Goal: Information Seeking & Learning: Learn about a topic

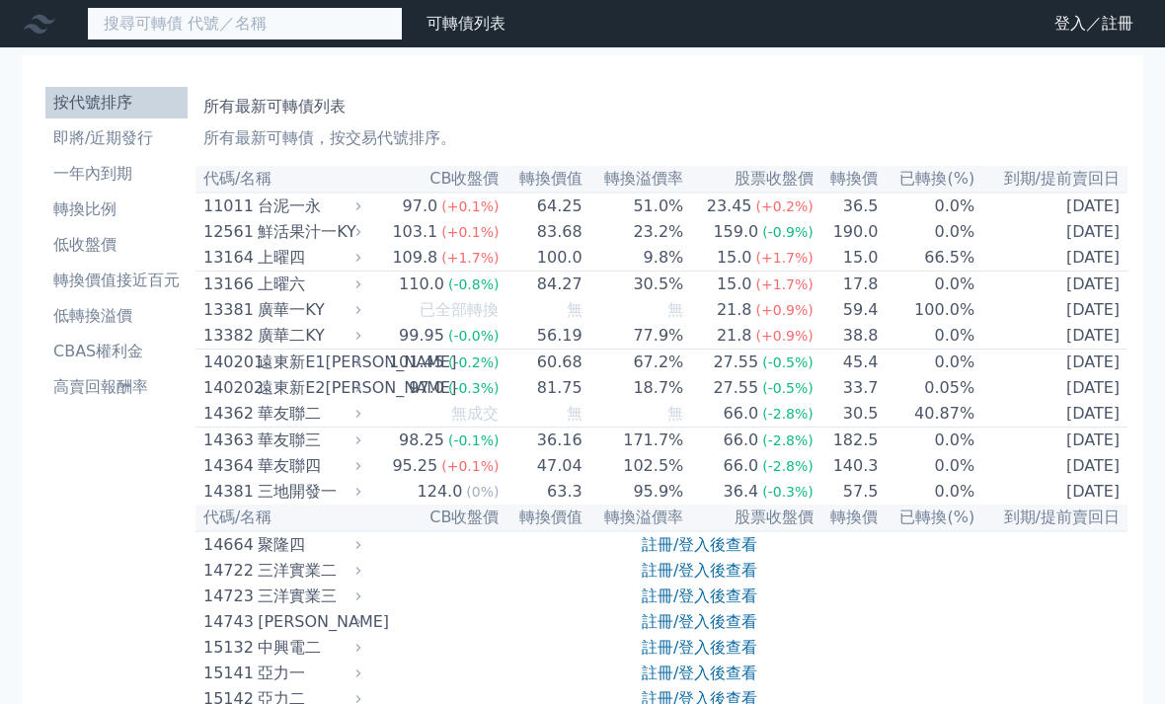
click at [119, 29] on input at bounding box center [245, 24] width 316 height 34
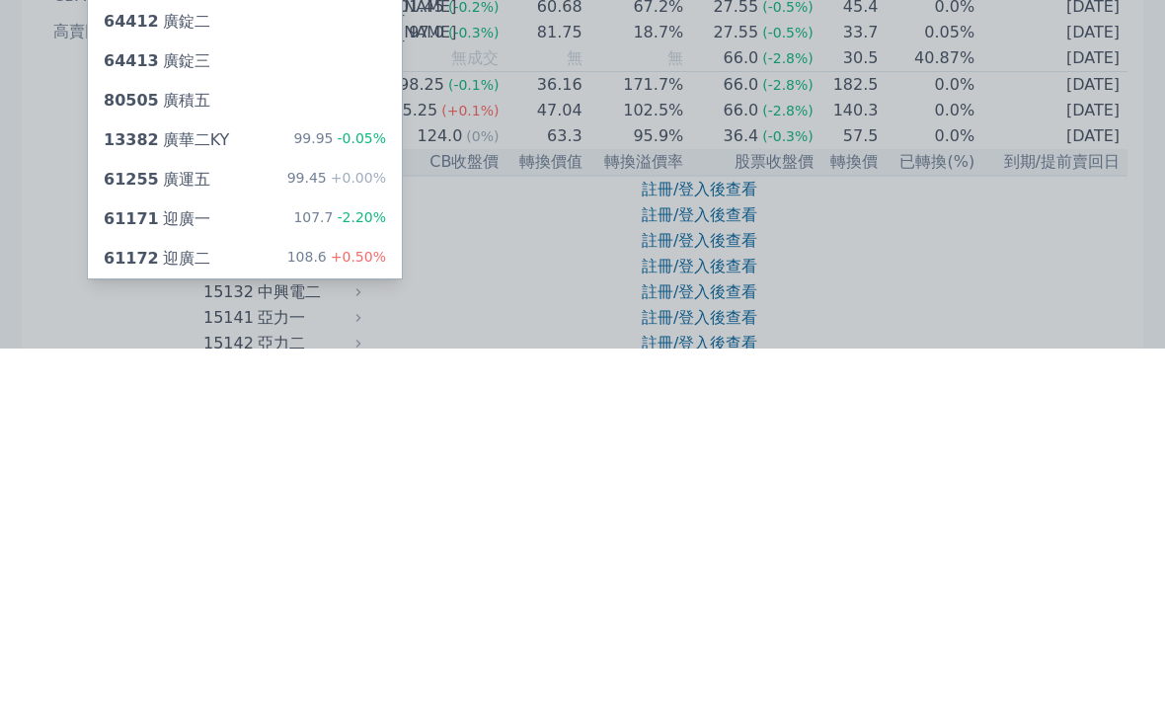
type input "廣"
click at [181, 563] on div "61171 迎廣一" at bounding box center [157, 575] width 107 height 24
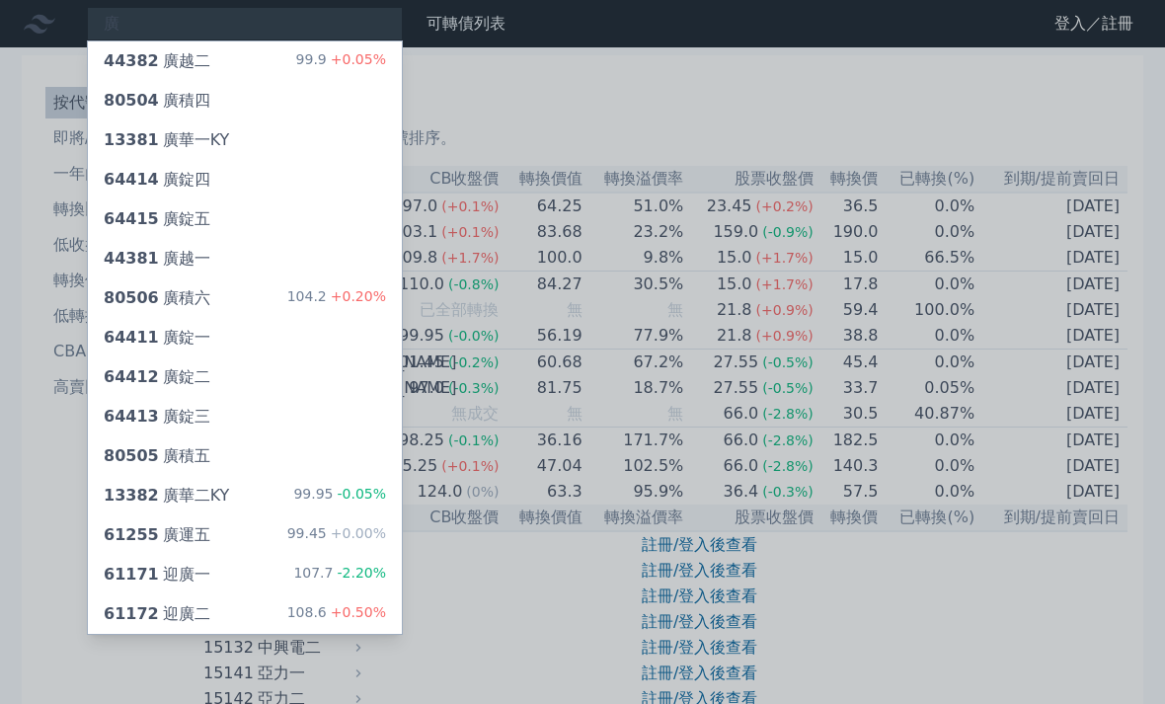
scroll to position [418, 0]
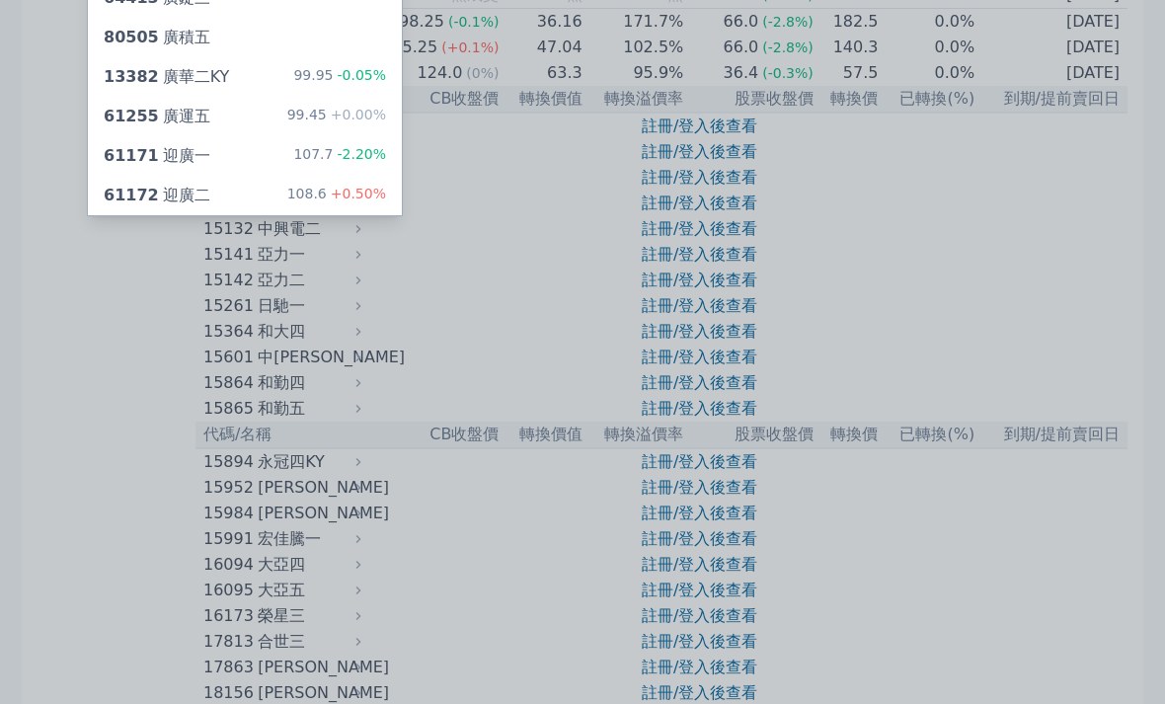
click at [50, 305] on div at bounding box center [582, 352] width 1165 height 704
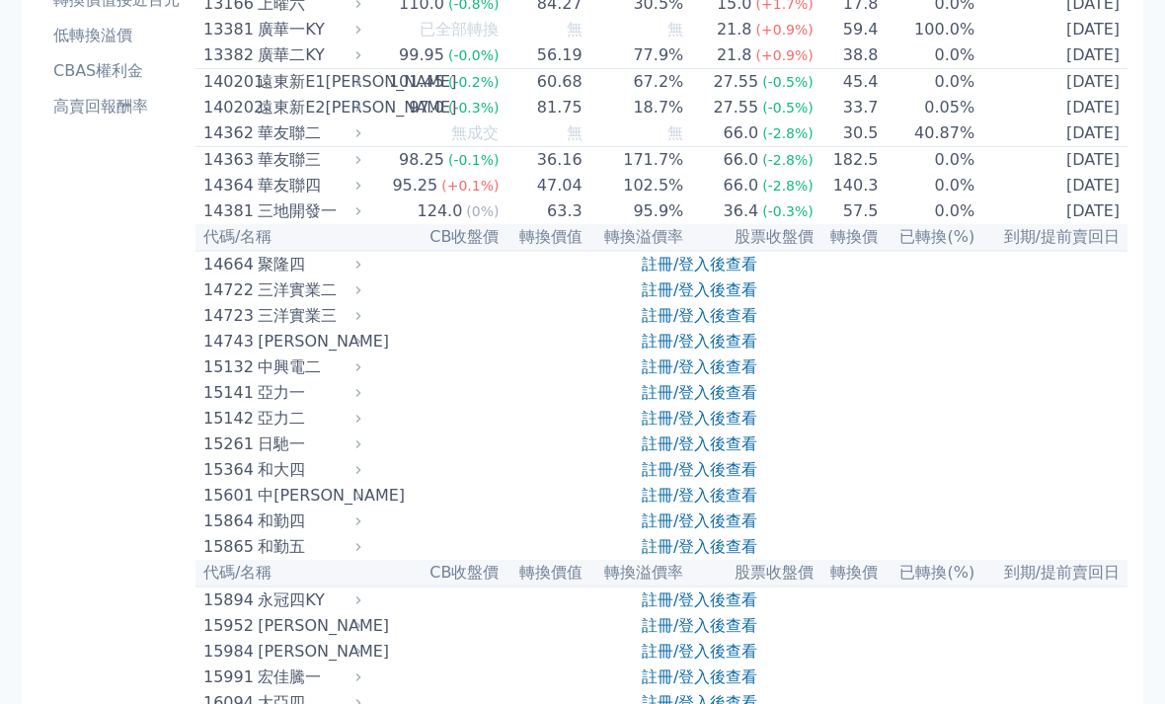
scroll to position [0, 0]
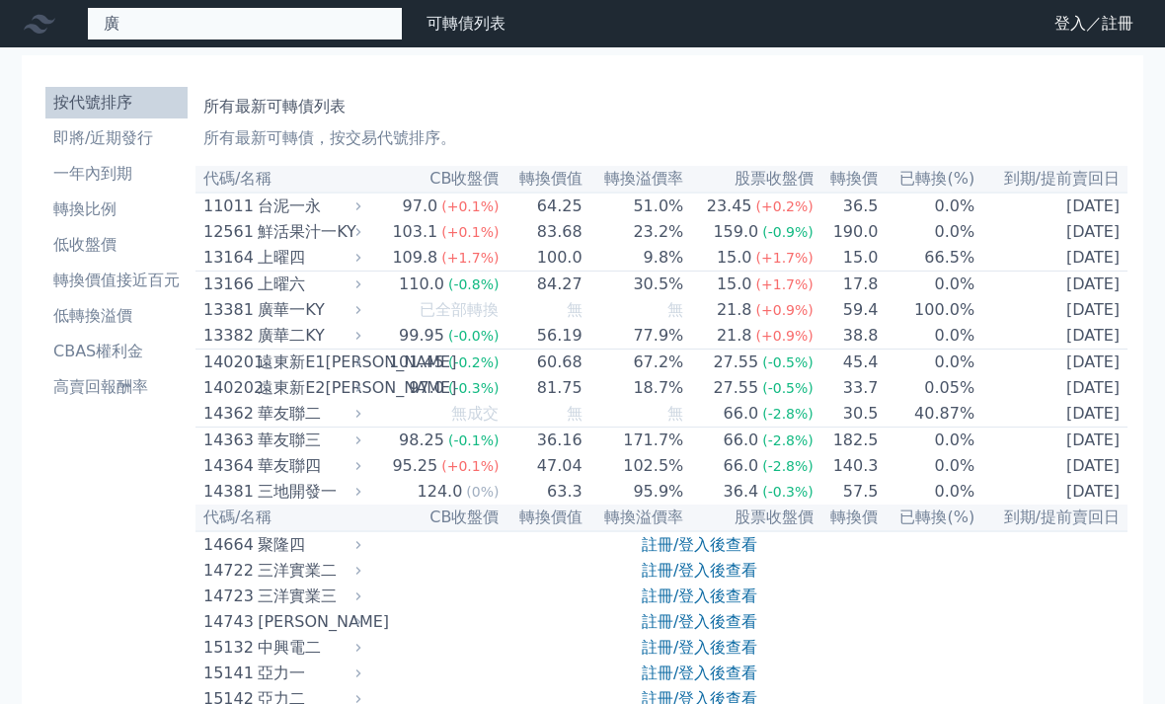
click at [125, 27] on div "廣 44382 廣越二 99.9 +0.05% 80504 廣積四 [STREET_ADDRESS] 64414 廣錠四 64415 廣錠五 44381 廣越…" at bounding box center [245, 24] width 316 height 34
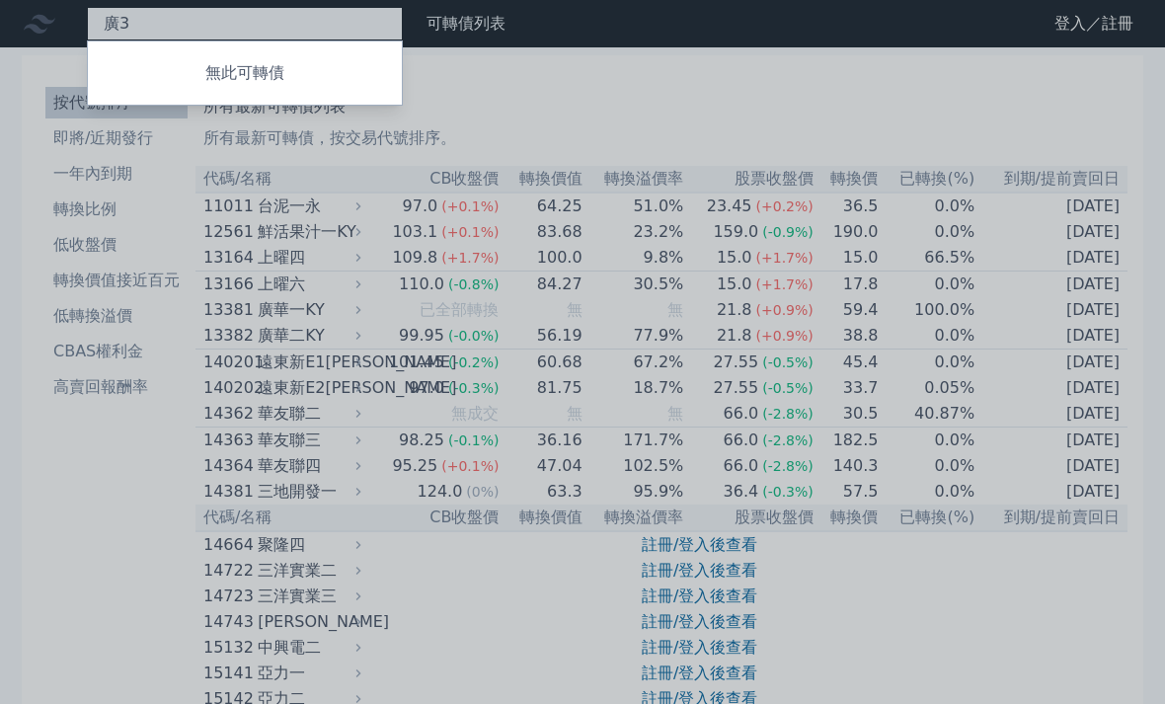
type input "廣"
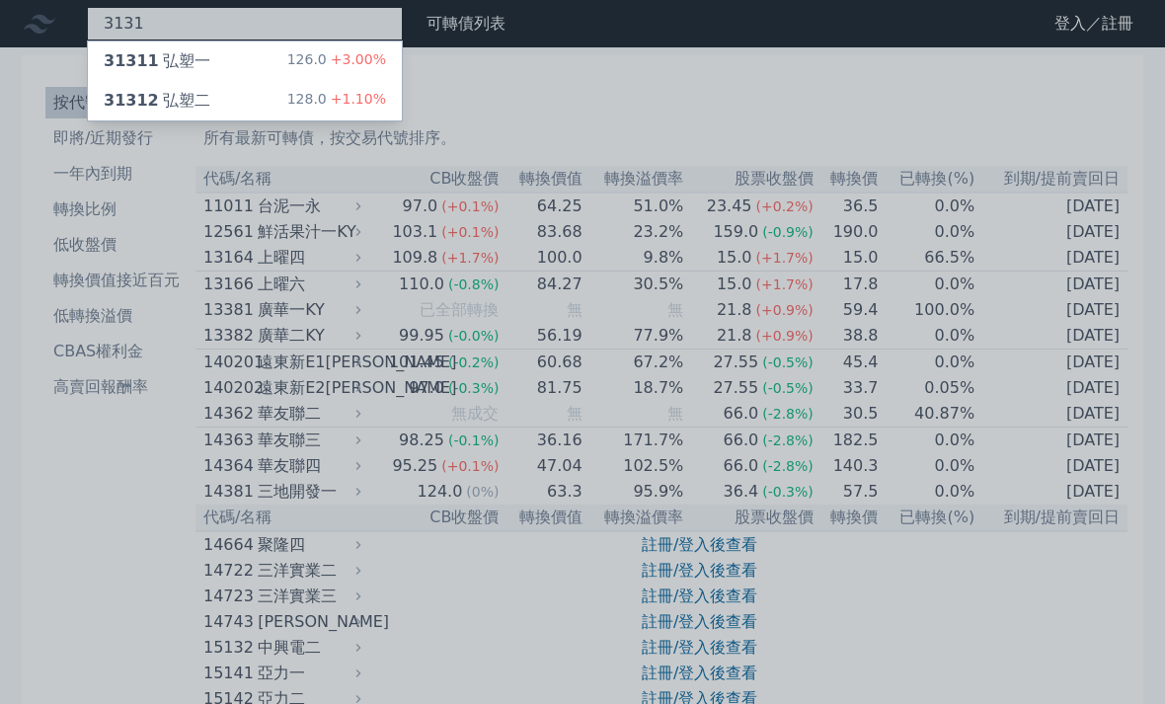
type input "3131"
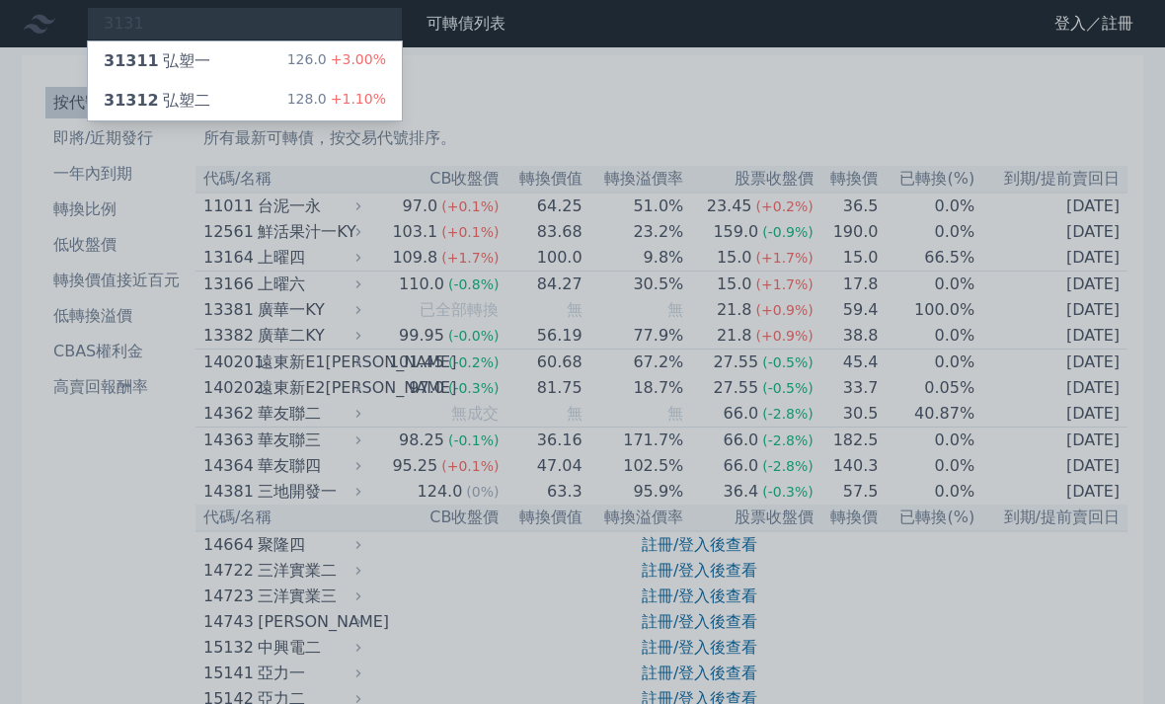
click at [163, 66] on div "31311 弘塑一" at bounding box center [157, 61] width 107 height 24
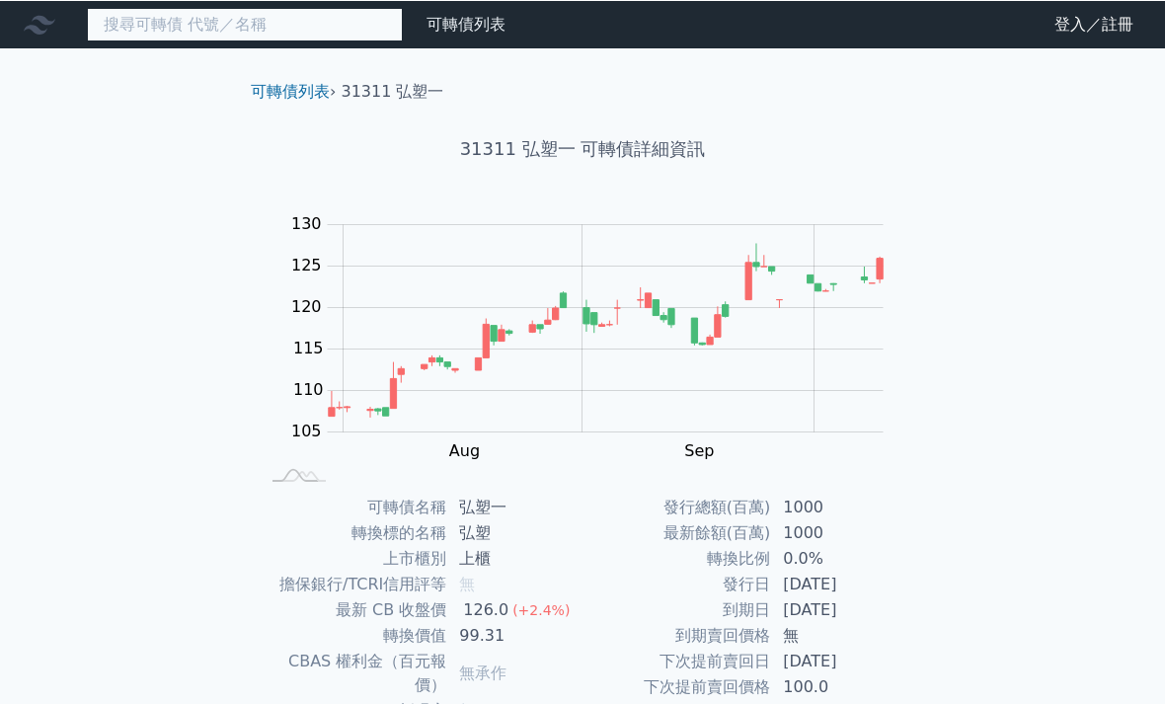
click at [143, 19] on input at bounding box center [245, 24] width 316 height 34
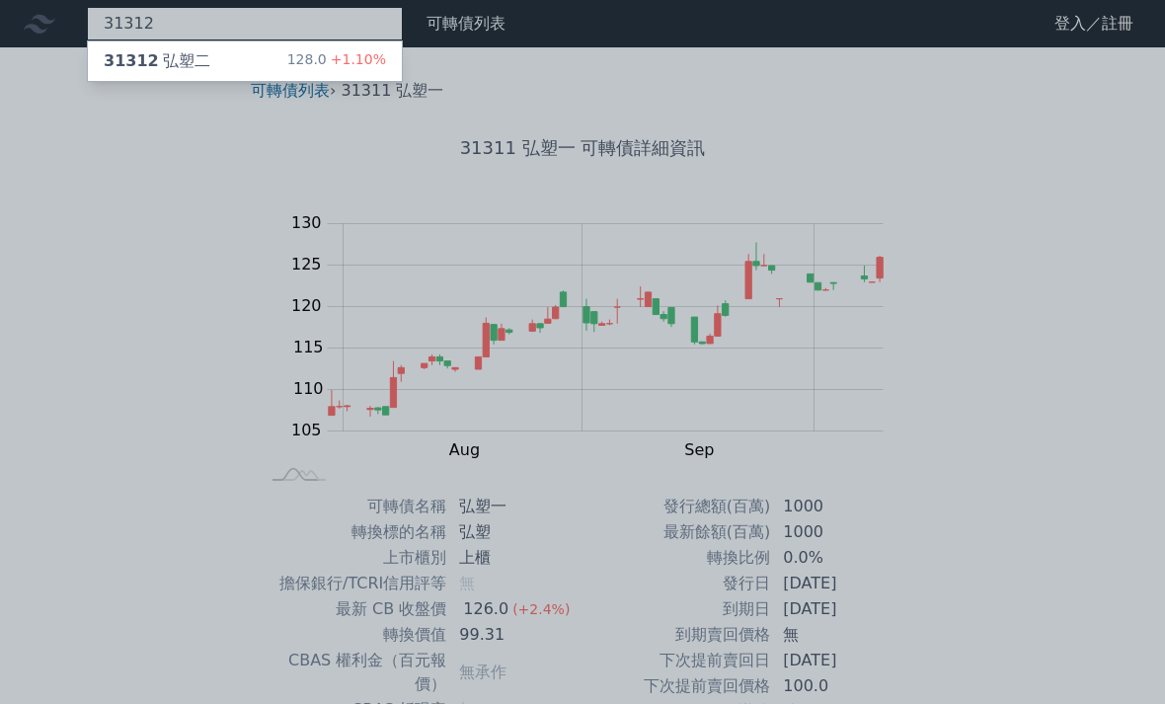
type input "31312"
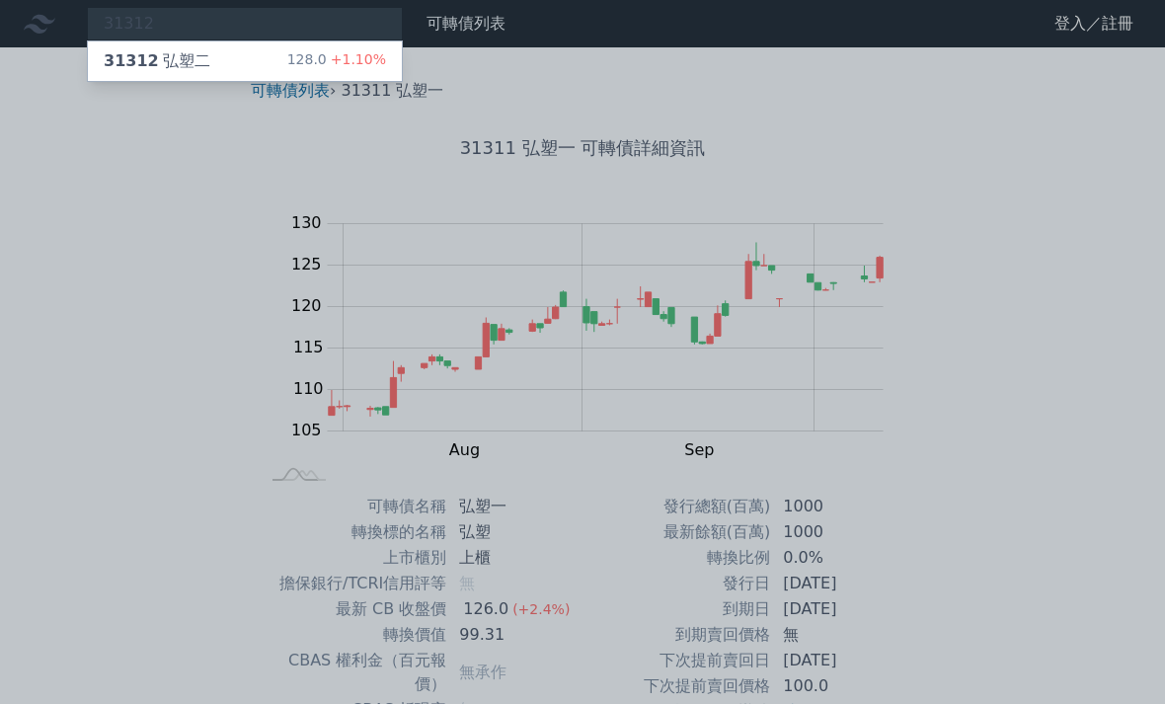
click at [144, 63] on span "31312" at bounding box center [131, 60] width 55 height 19
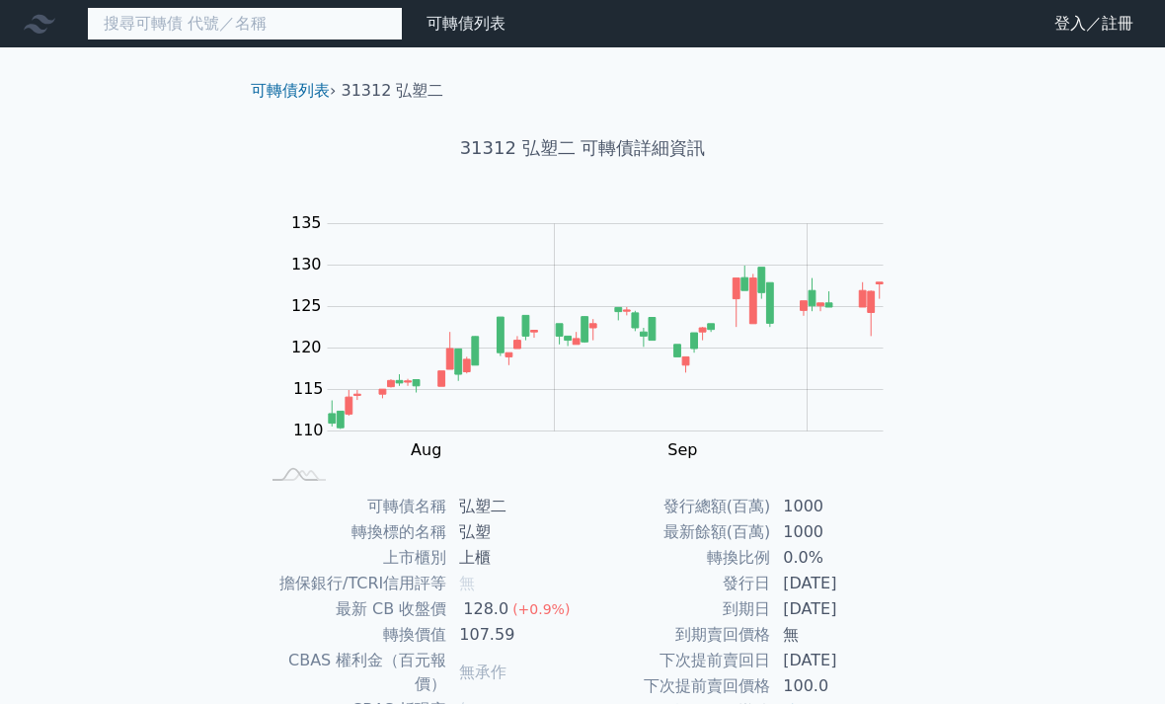
click at [298, 32] on input at bounding box center [245, 24] width 316 height 34
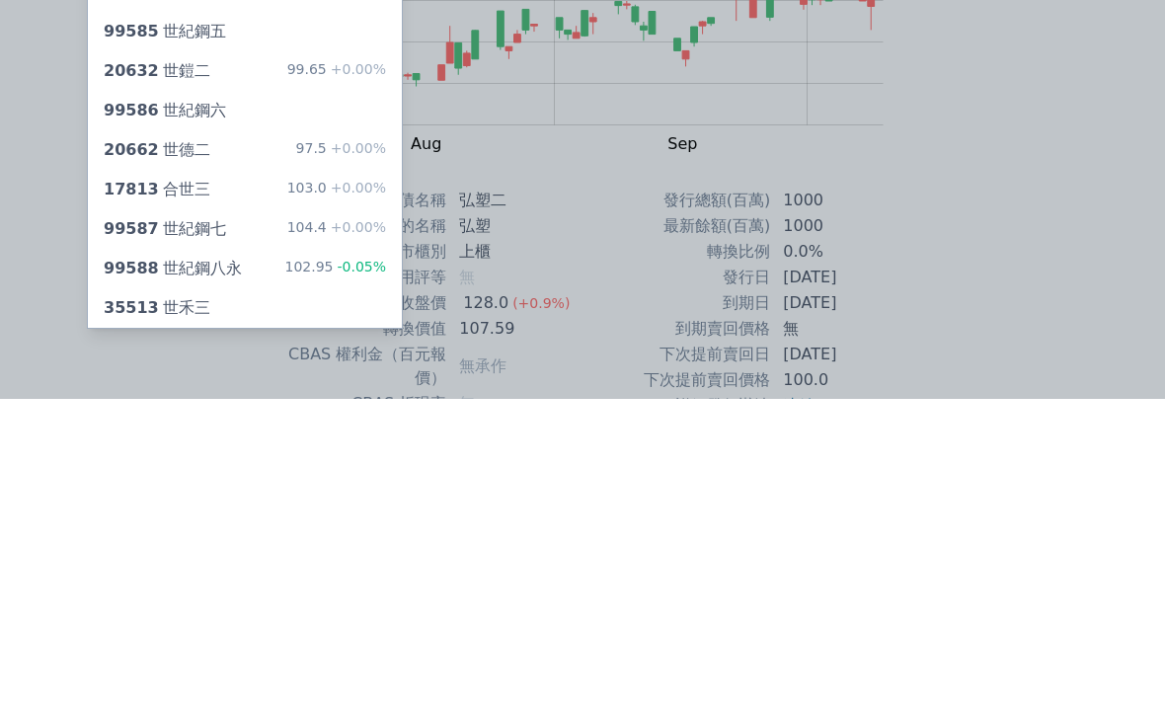
type input "世"
click at [297, 594] on div "35513 世禾三" at bounding box center [245, 613] width 314 height 39
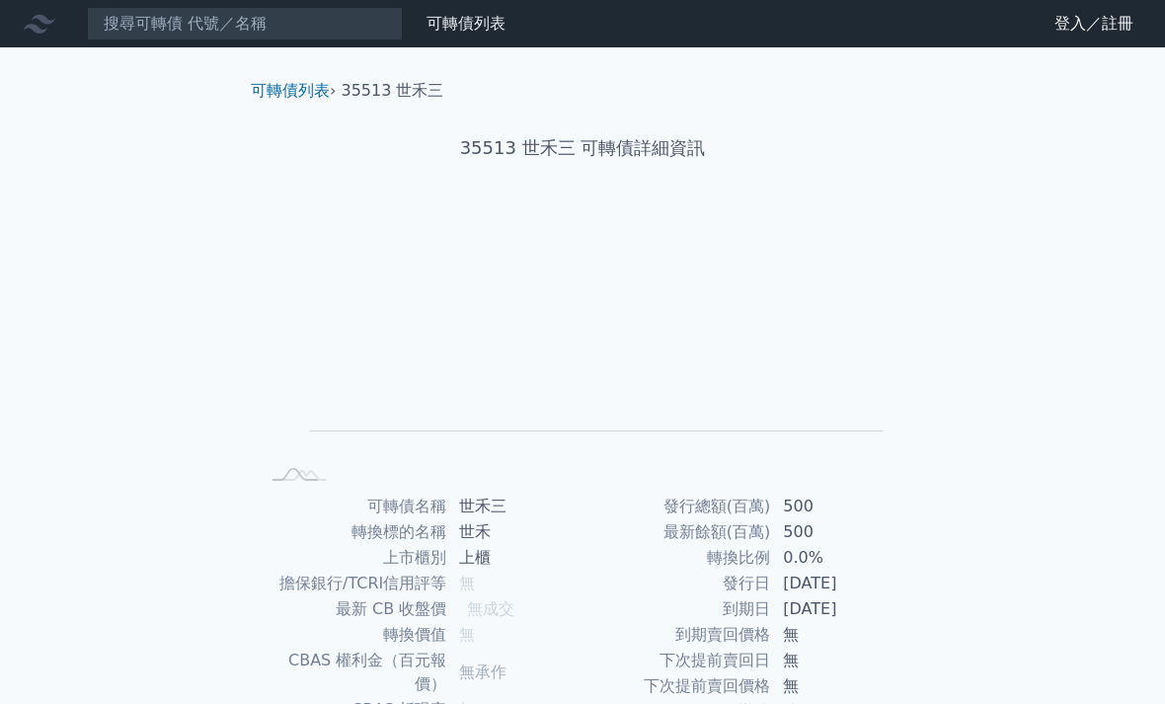
click at [185, 161] on div "可轉債列表 財務數據 可轉債列表 財務數據 登入／註冊 登入／註冊 可轉債列表 › 35513 世禾三 35513 世禾三 可轉債詳細資訊 Zoom Out …" at bounding box center [582, 469] width 1165 height 938
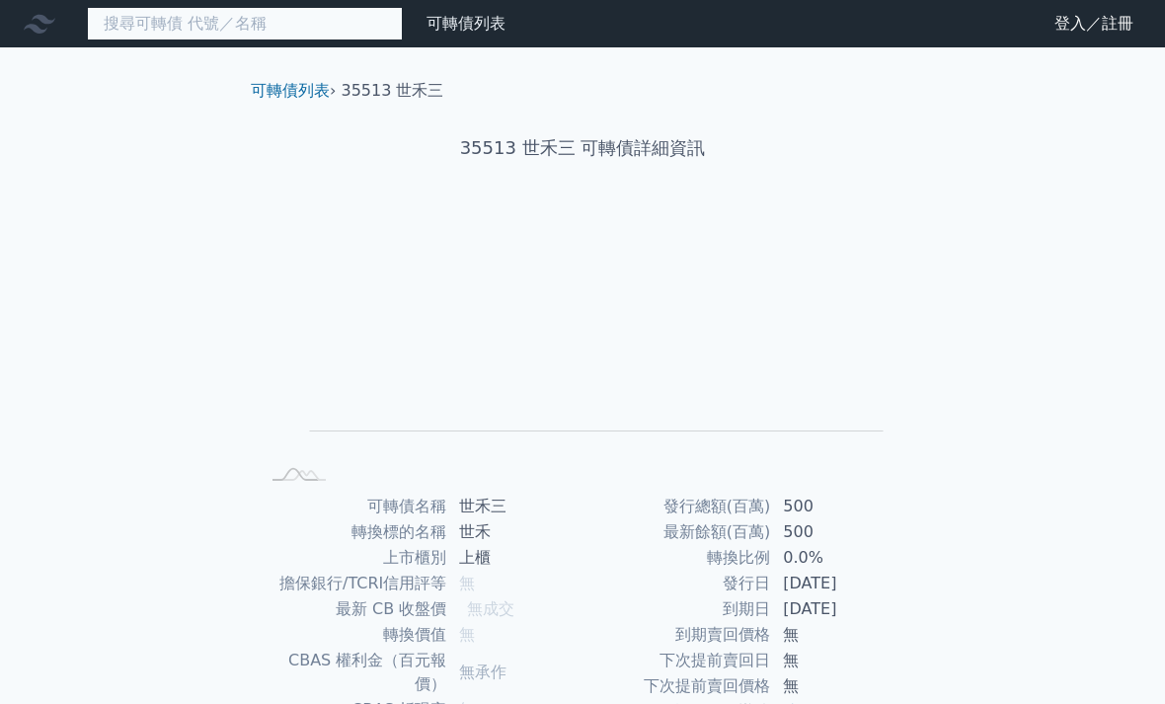
click at [124, 21] on input at bounding box center [245, 24] width 316 height 34
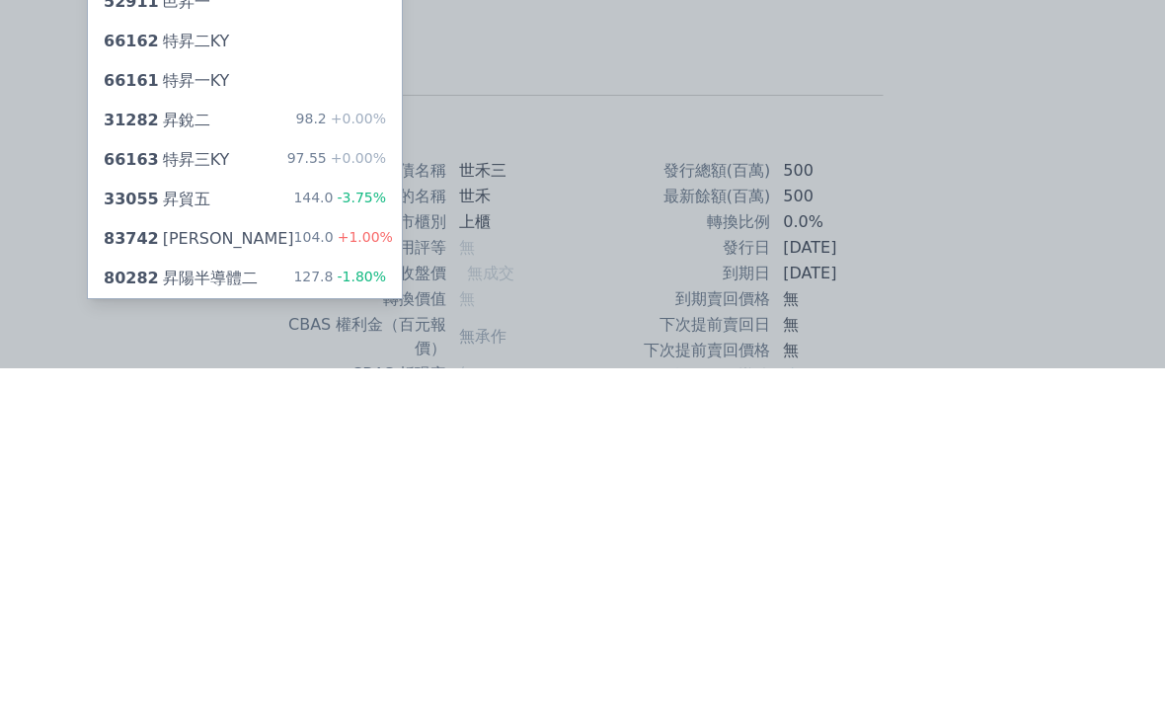
type input "昇"
click at [184, 602] on div "80282 昇陽半導體二" at bounding box center [181, 614] width 154 height 24
